Goal: Book appointment/travel/reservation

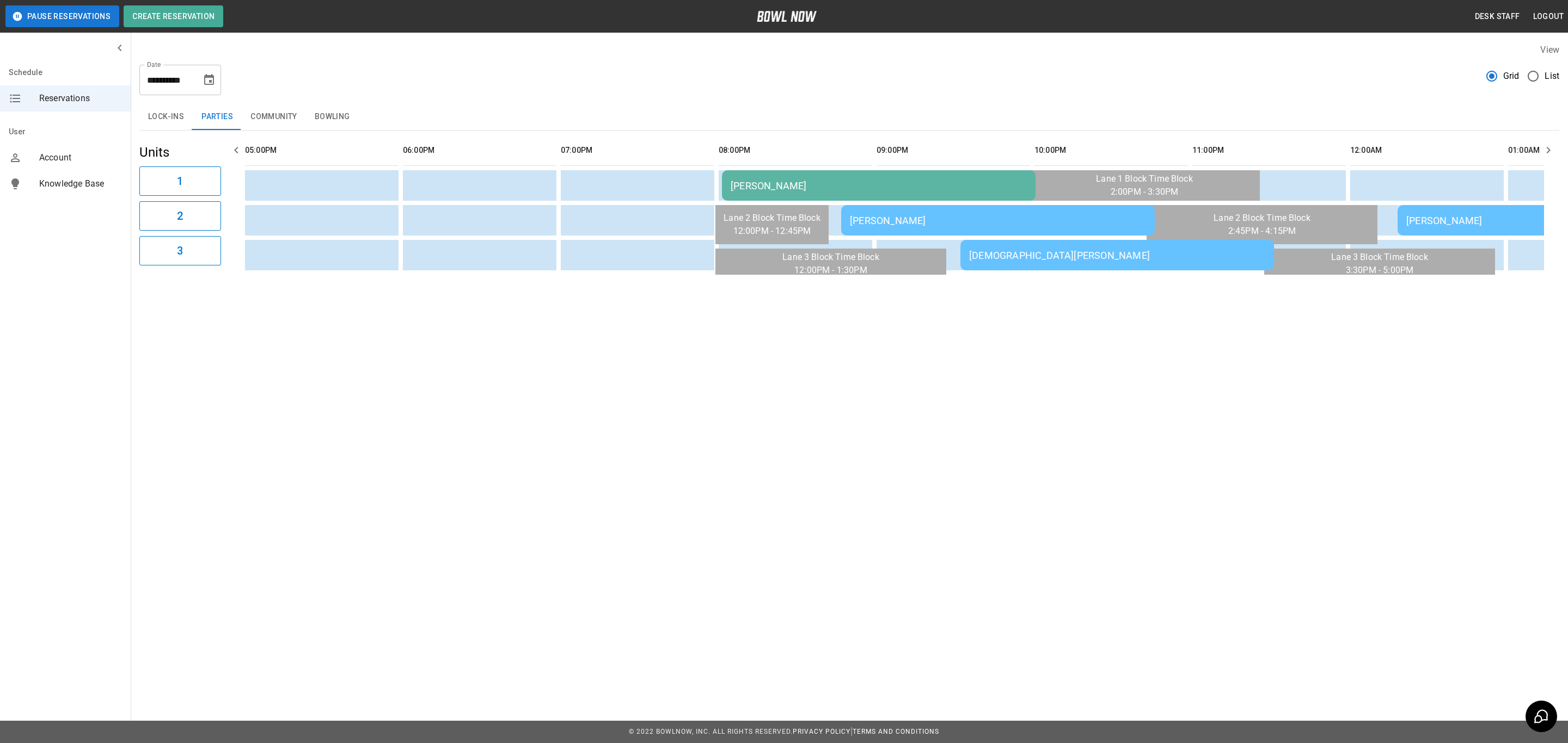
scroll to position [0, 1263]
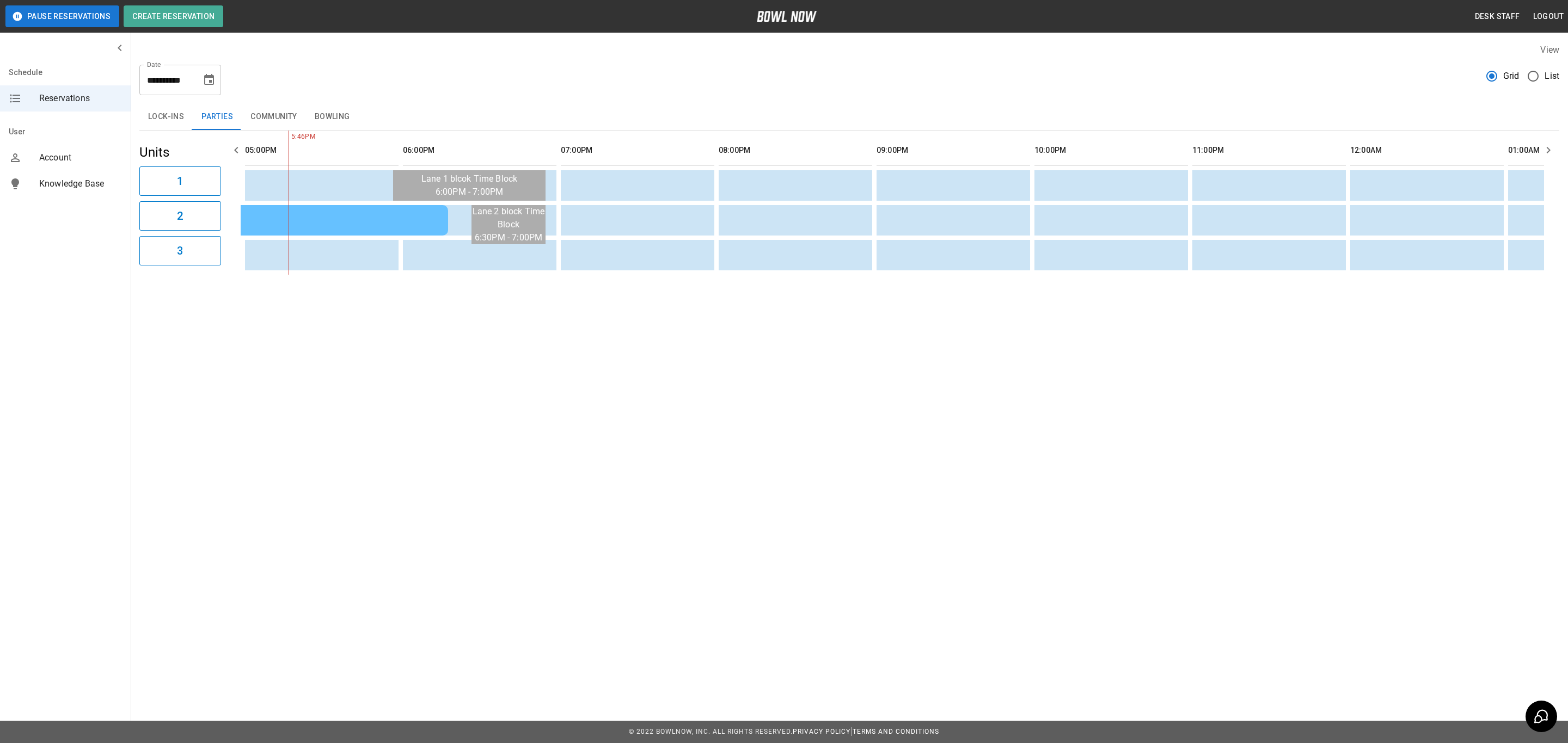
click at [332, 117] on button "Bowling" at bounding box center [332, 117] width 53 height 26
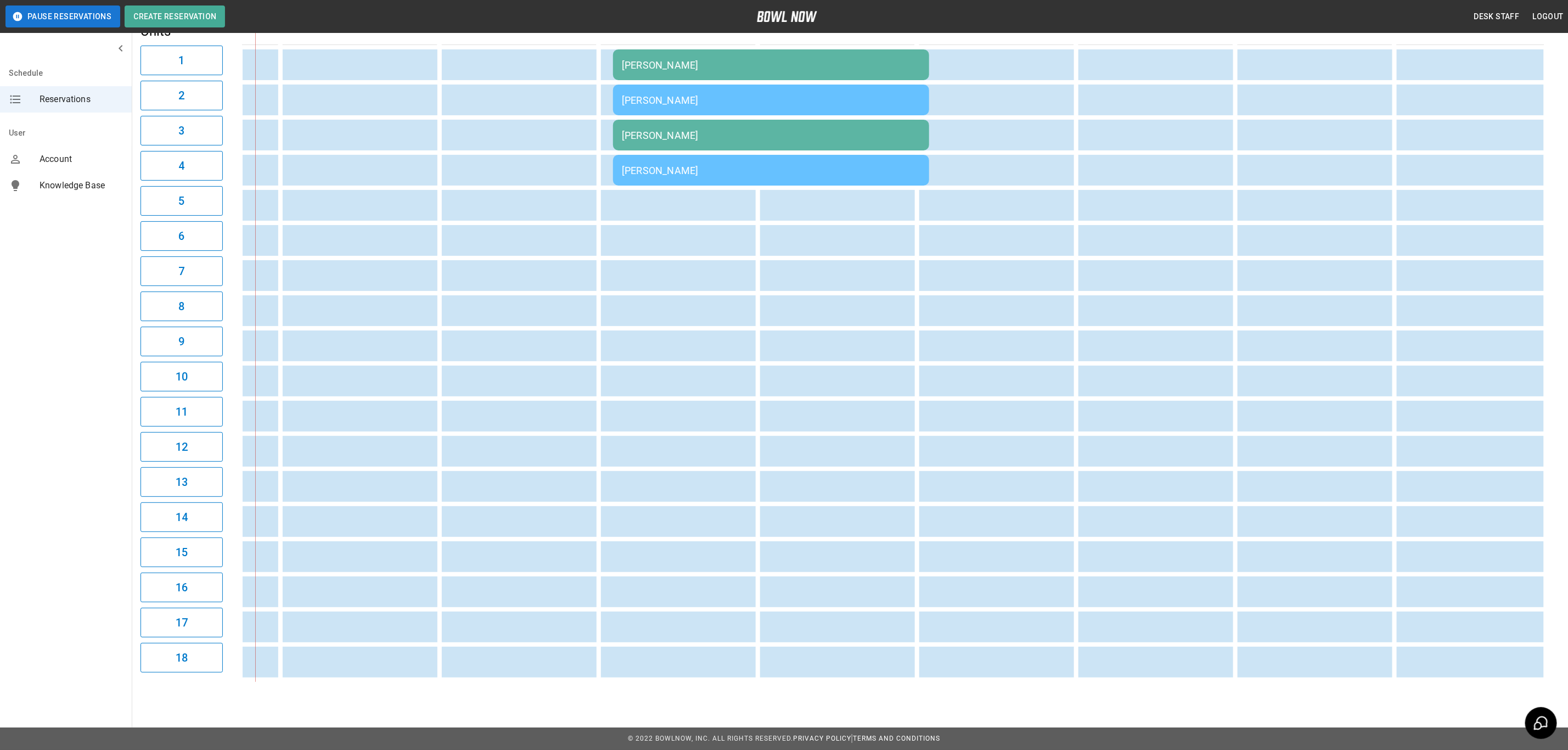
scroll to position [0, 0]
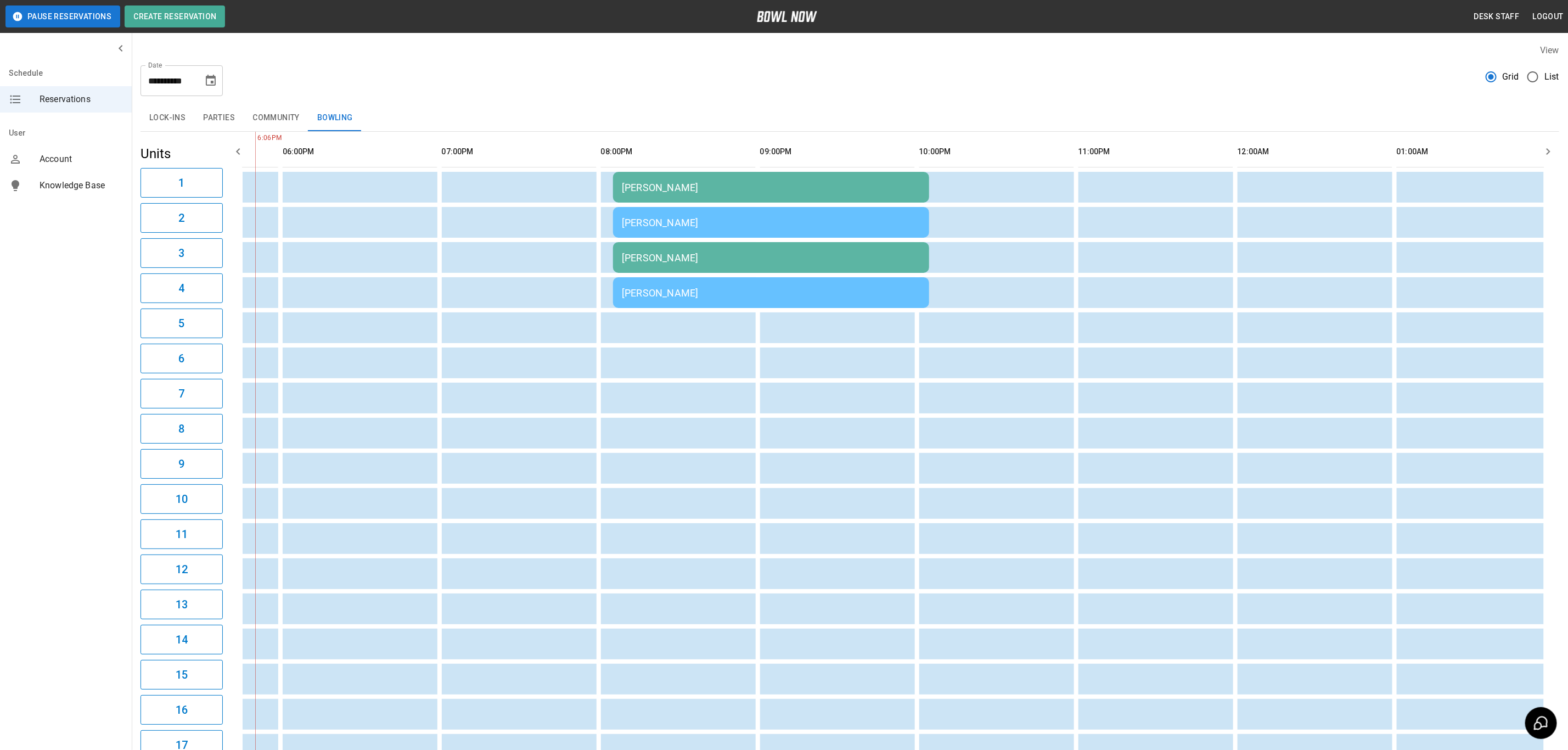
click at [217, 81] on button "Choose date, selected date is Oct 11, 2025" at bounding box center [211, 81] width 22 height 22
click at [101, 199] on button "12" at bounding box center [101, 200] width 20 height 20
type input "**********"
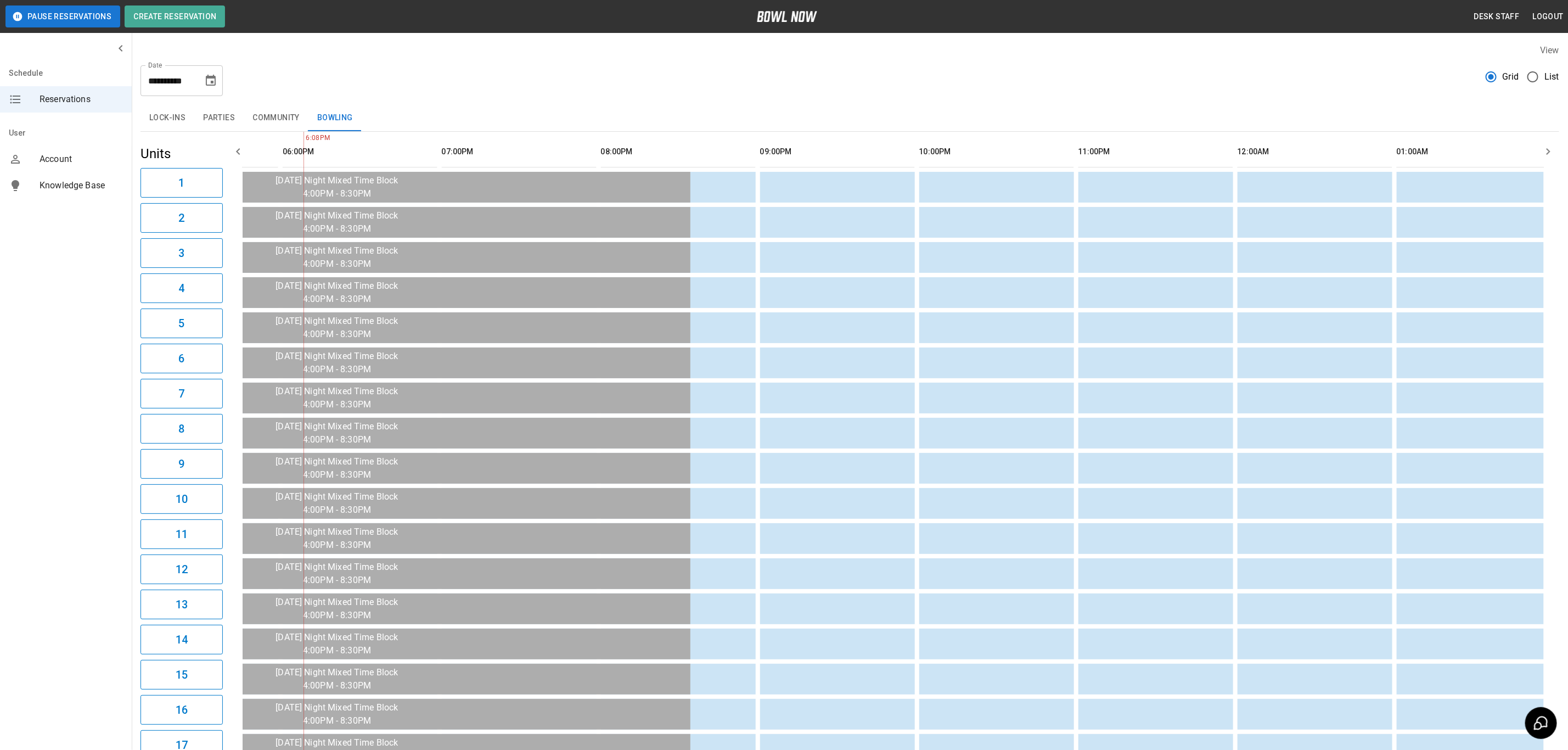
click at [100, 200] on nav "User Account Knowledge Base" at bounding box center [65, 162] width 131 height 84
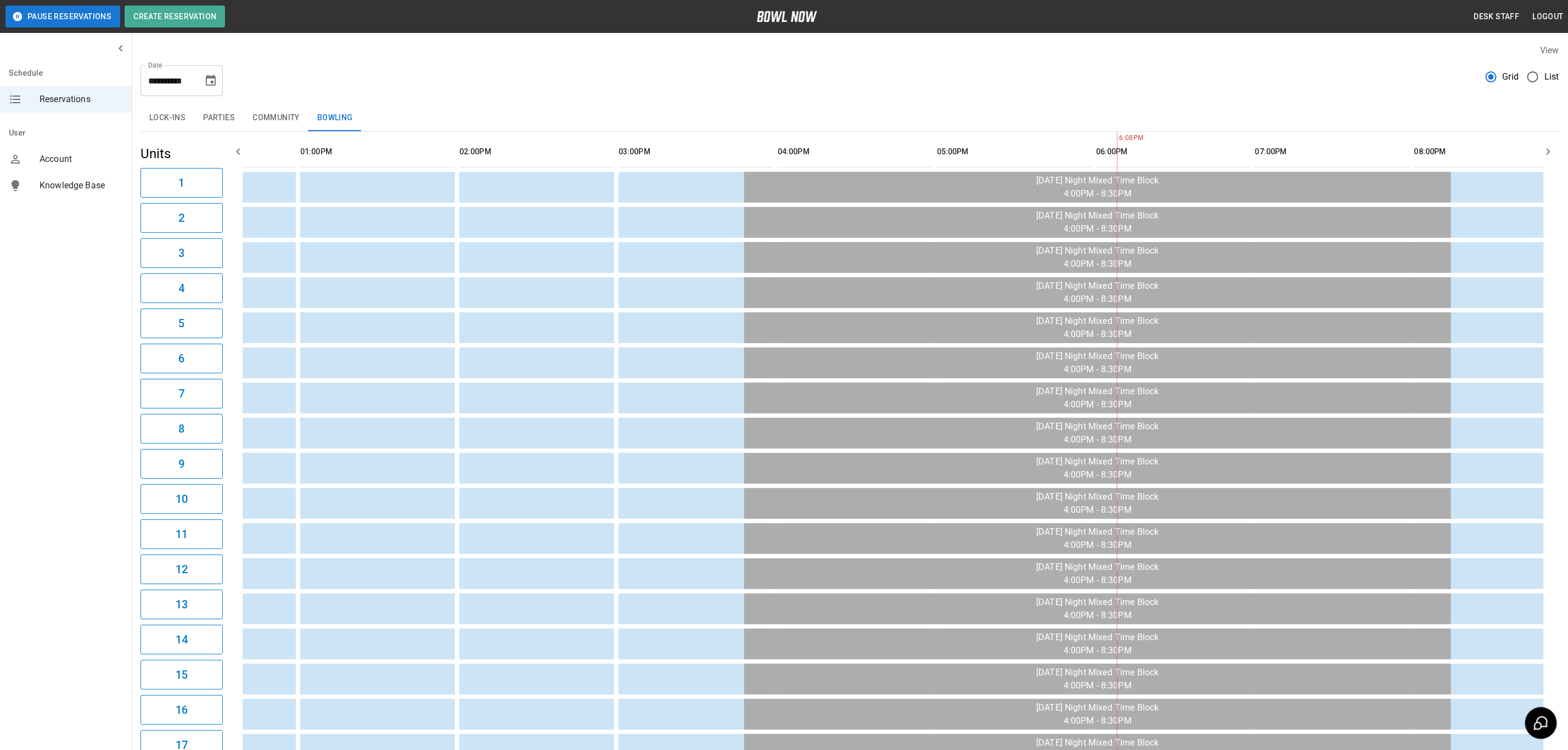
click at [215, 117] on button "Parties" at bounding box center [219, 118] width 49 height 26
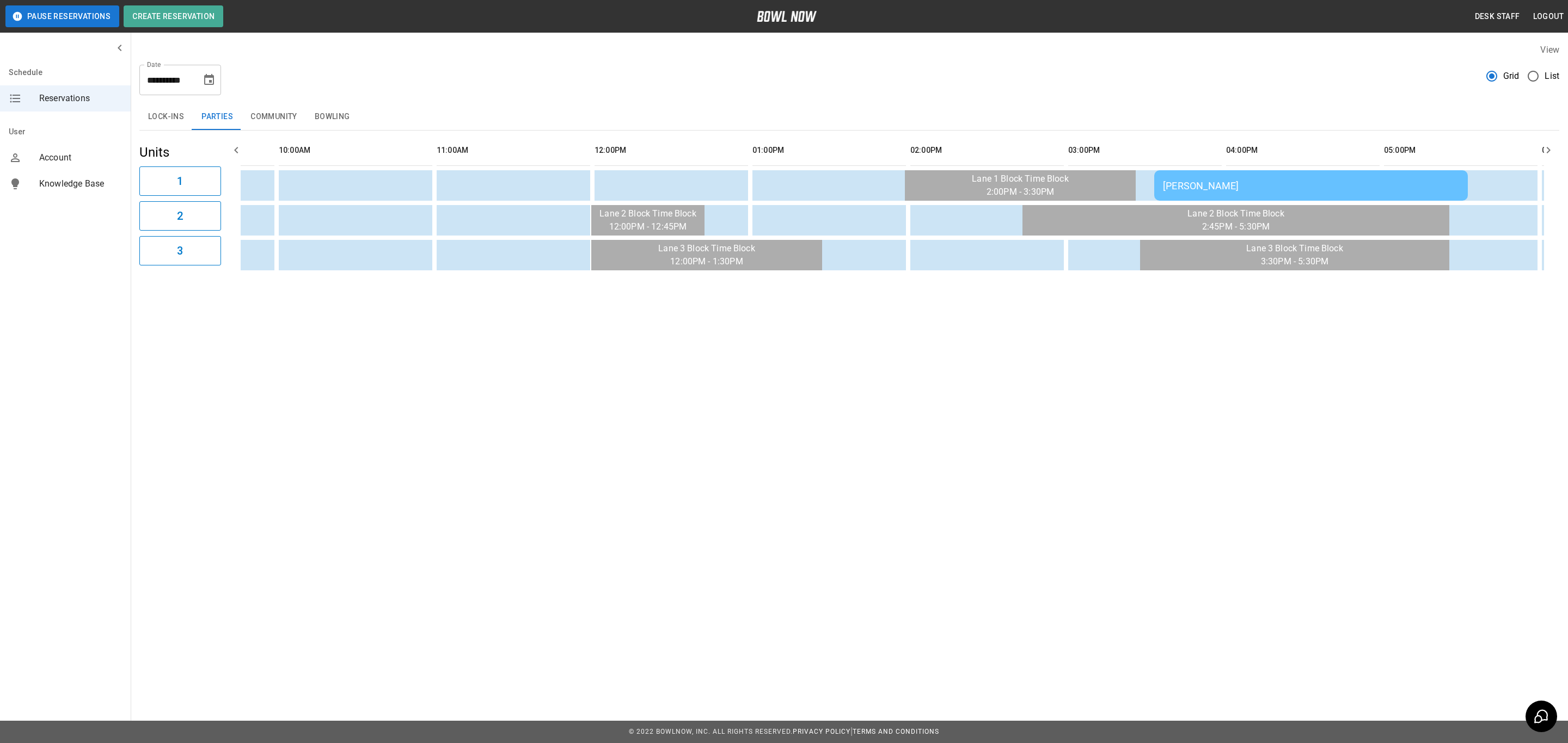
scroll to position [0, 35]
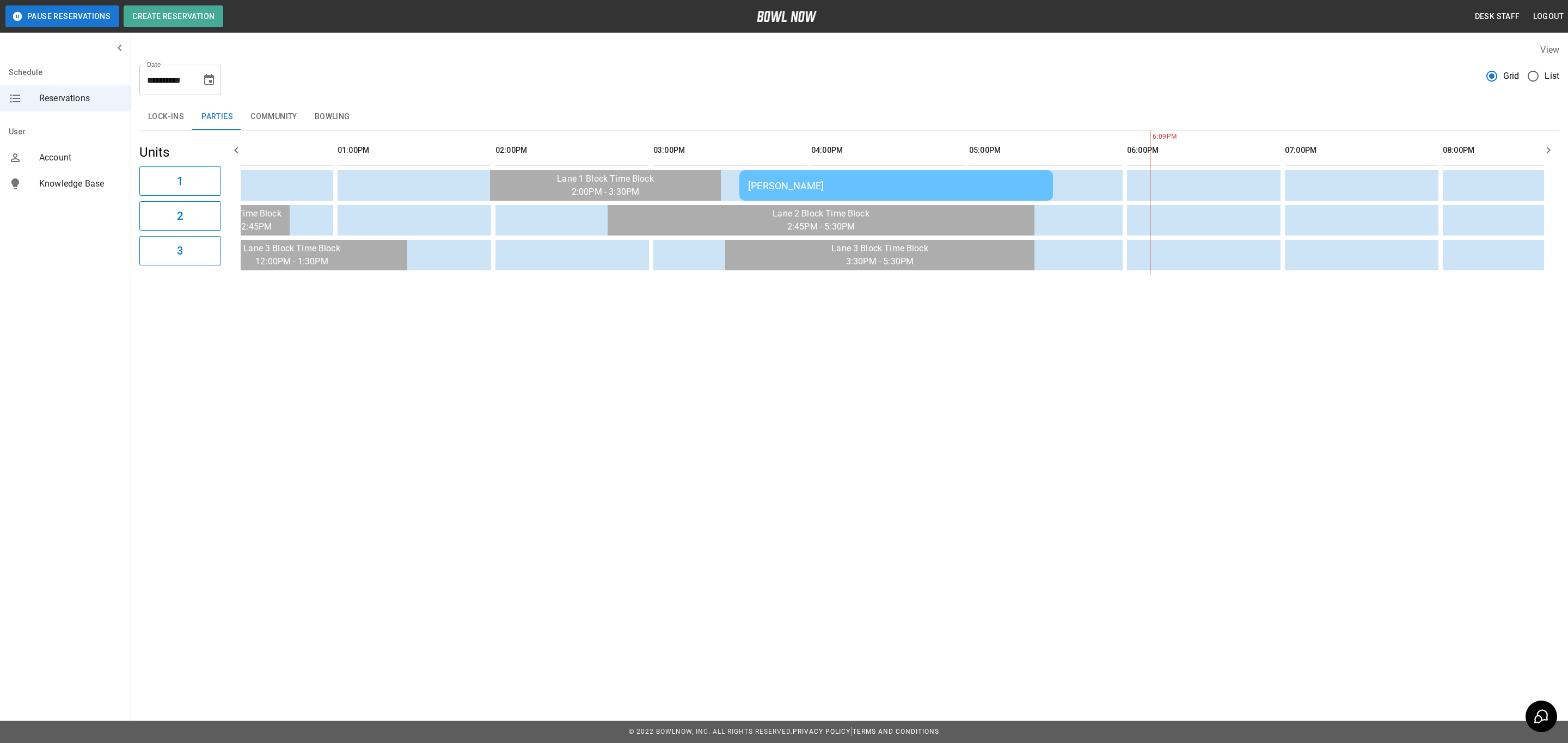
click at [776, 173] on td "[PERSON_NAME]" at bounding box center [897, 186] width 314 height 30
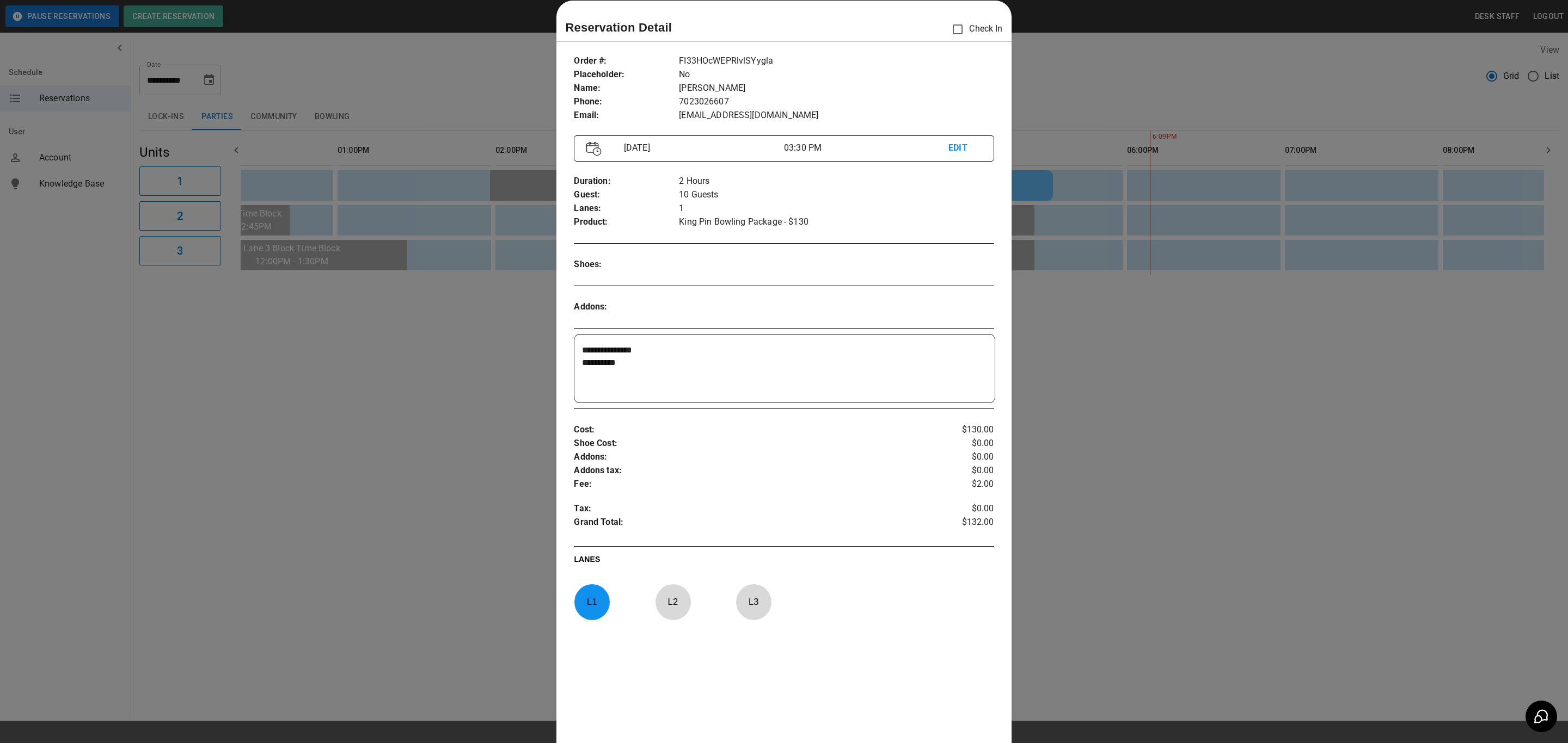
click at [1126, 405] on div at bounding box center [784, 371] width 1568 height 743
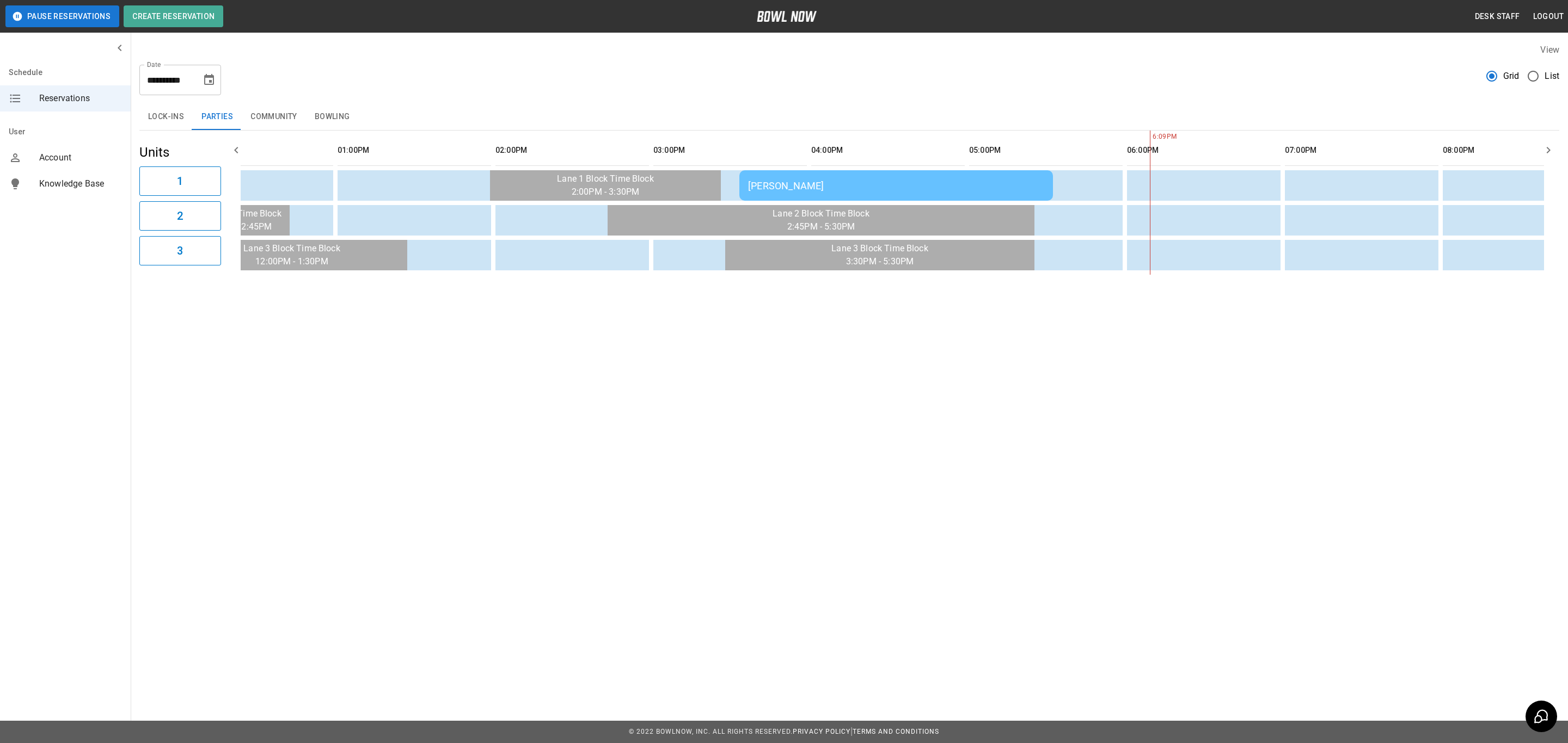
click at [947, 174] on td "[PERSON_NAME]" at bounding box center [897, 186] width 314 height 30
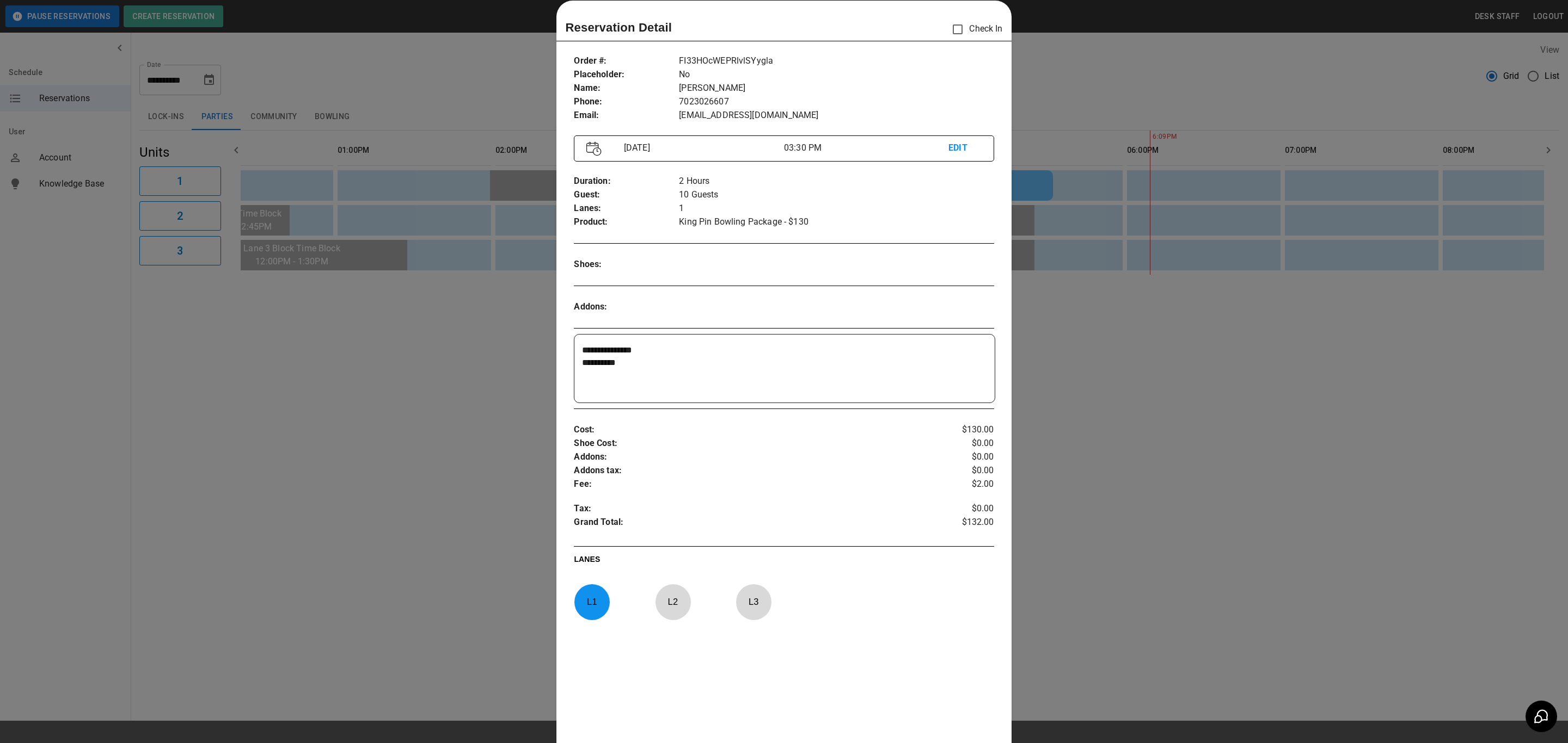
click at [1077, 462] on div at bounding box center [784, 371] width 1568 height 743
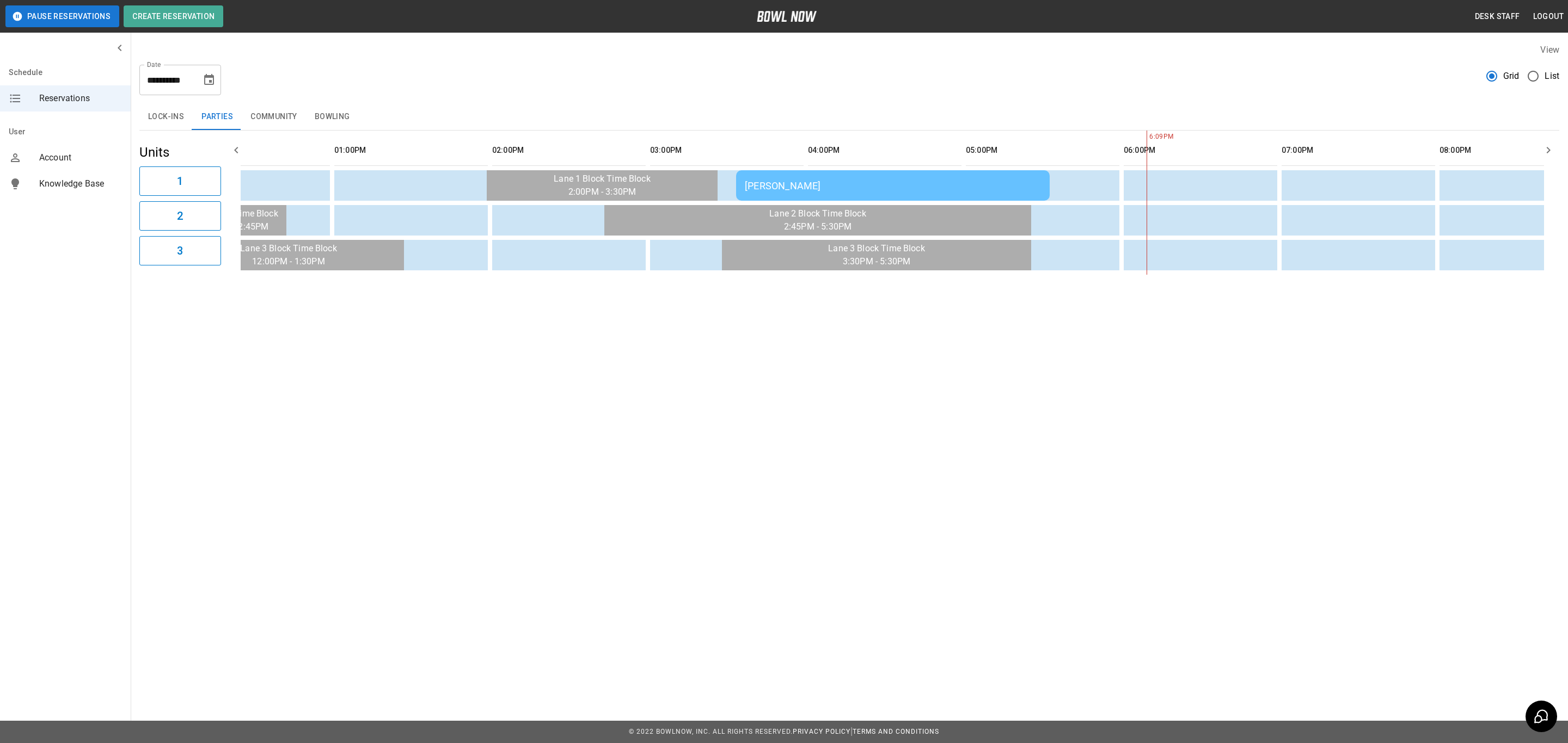
click at [205, 78] on icon "Choose date, selected date is Oct 12, 2025" at bounding box center [209, 79] width 10 height 11
click at [90, 185] on div "5" at bounding box center [102, 178] width 22 height 19
click at [484, 244] on td "sticky table" at bounding box center [476, 255] width 35 height 30
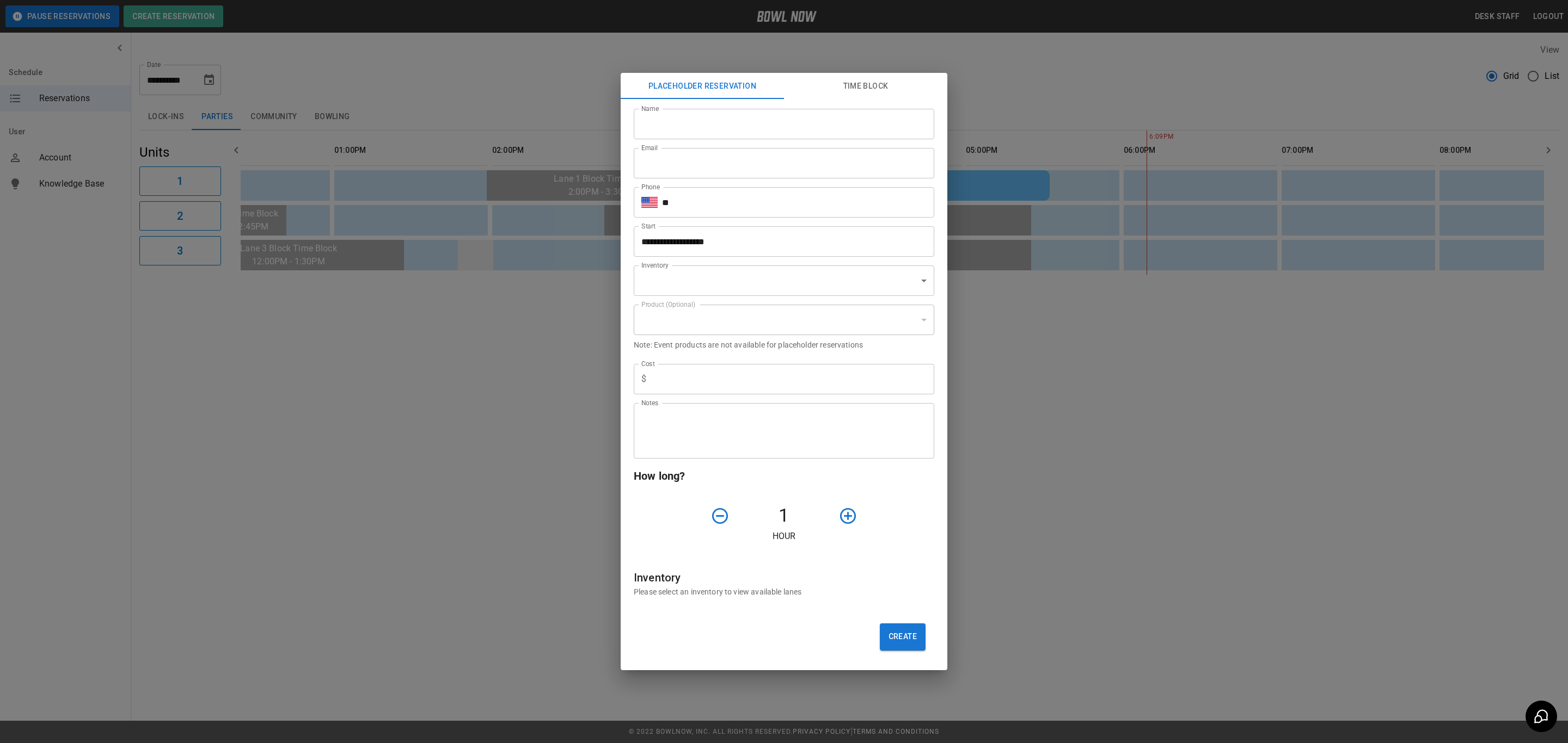
type input "**********"
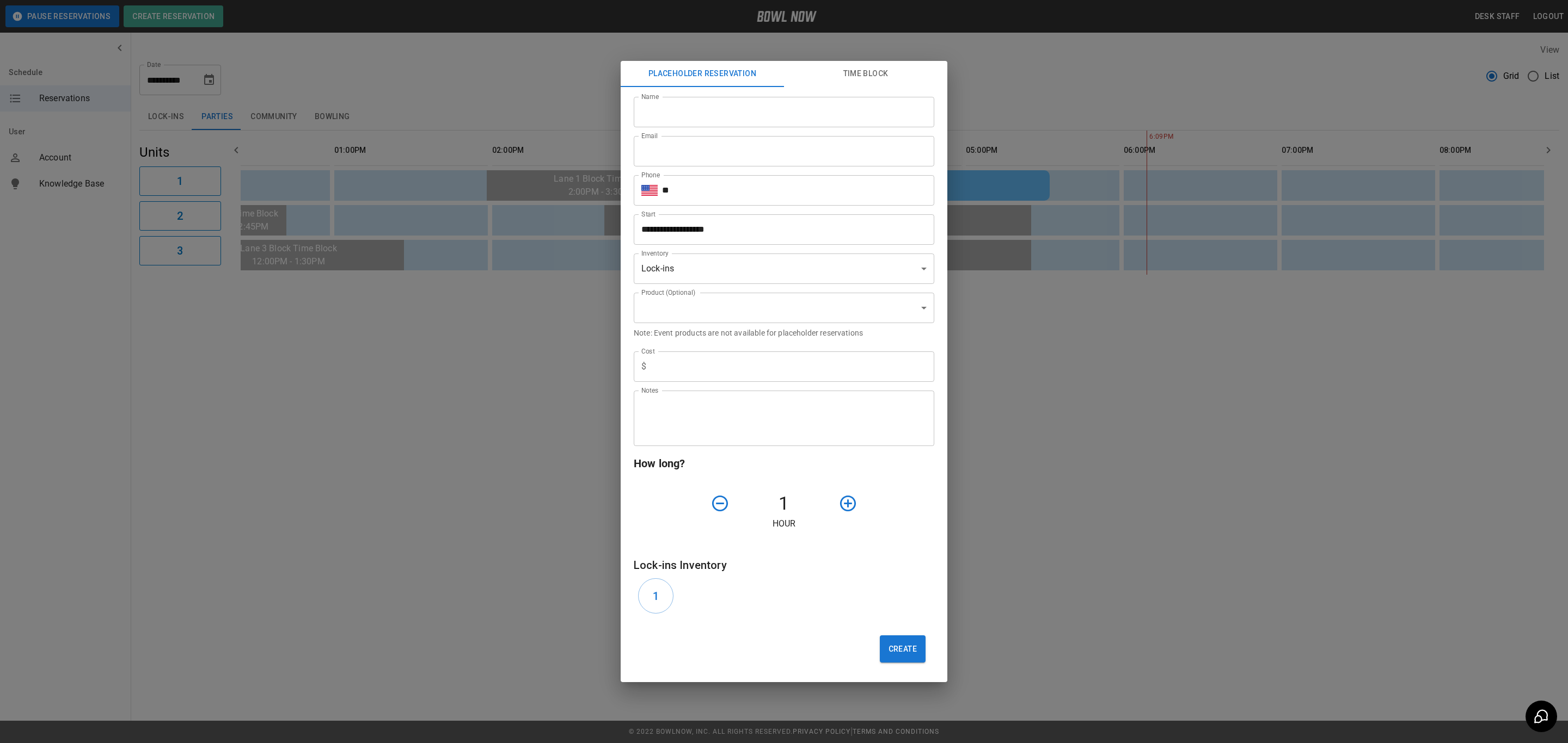
click at [549, 406] on div "**********" at bounding box center [784, 371] width 1568 height 743
